Goal: Transaction & Acquisition: Purchase product/service

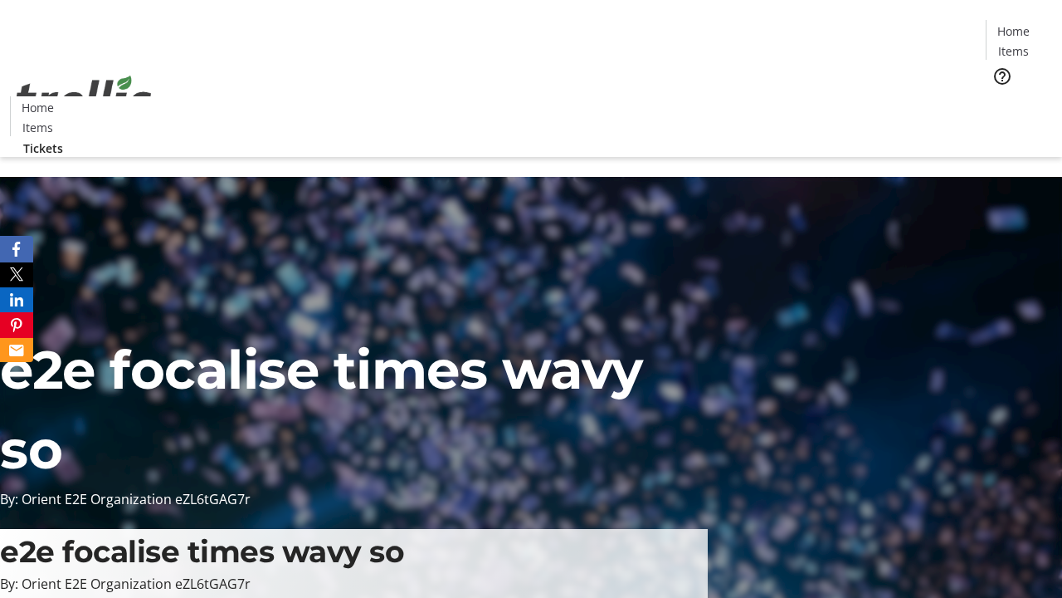
click at [999, 96] on span "Tickets" at bounding box center [1019, 104] width 40 height 17
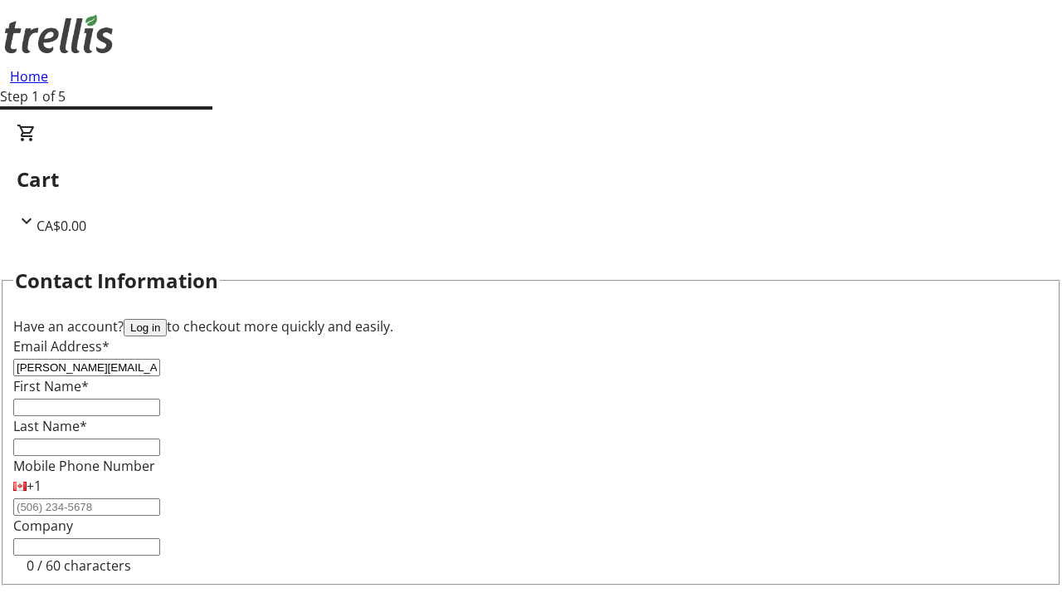
type input "[PERSON_NAME][EMAIL_ADDRESS][DOMAIN_NAME]"
type input "[PERSON_NAME]"
type input "Bayer"
